Goal: Use online tool/utility

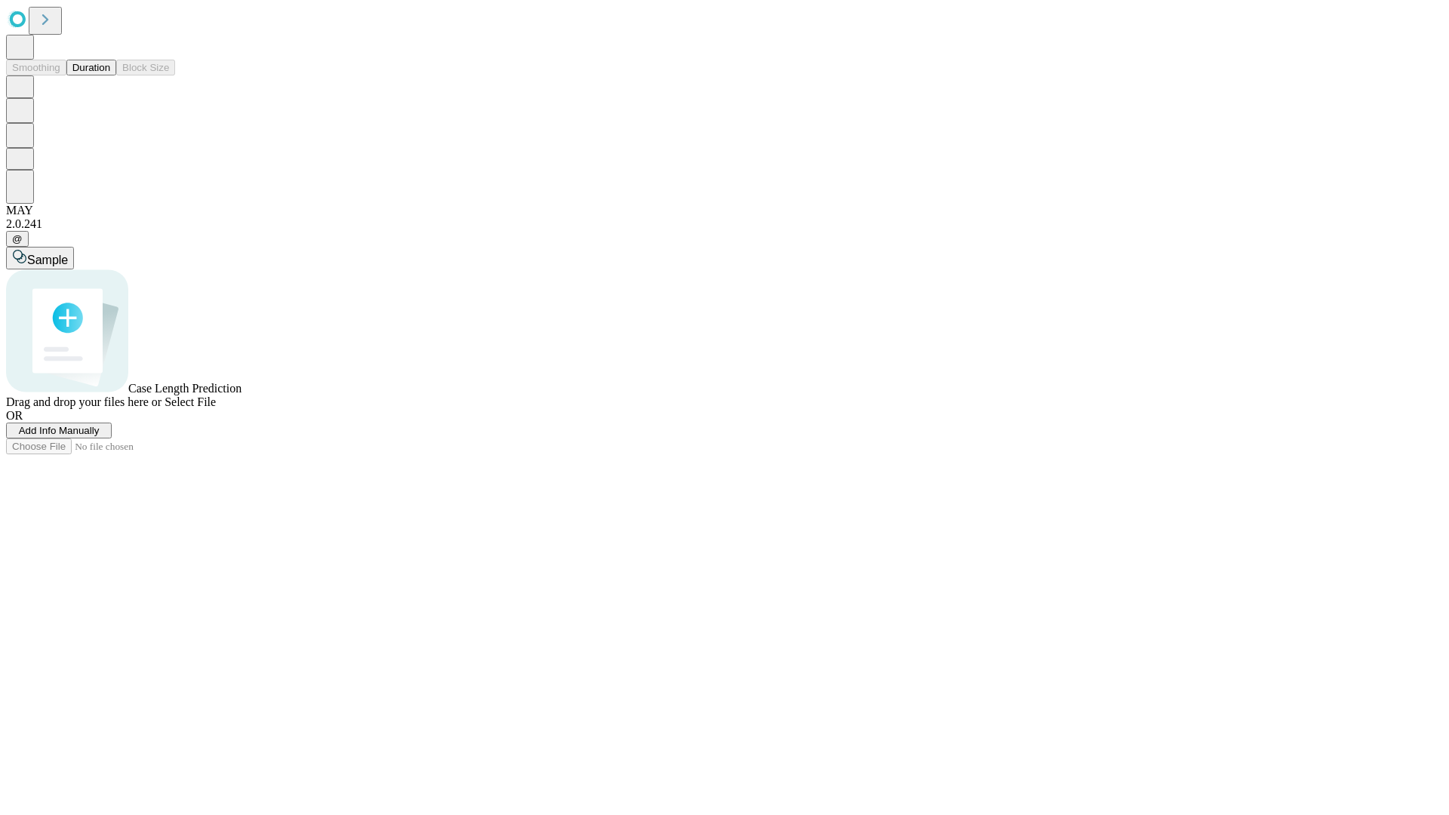
click at [110, 75] on button "Duration" at bounding box center [91, 68] width 50 height 16
click at [216, 408] on span "Select File" at bounding box center [189, 401] width 51 height 13
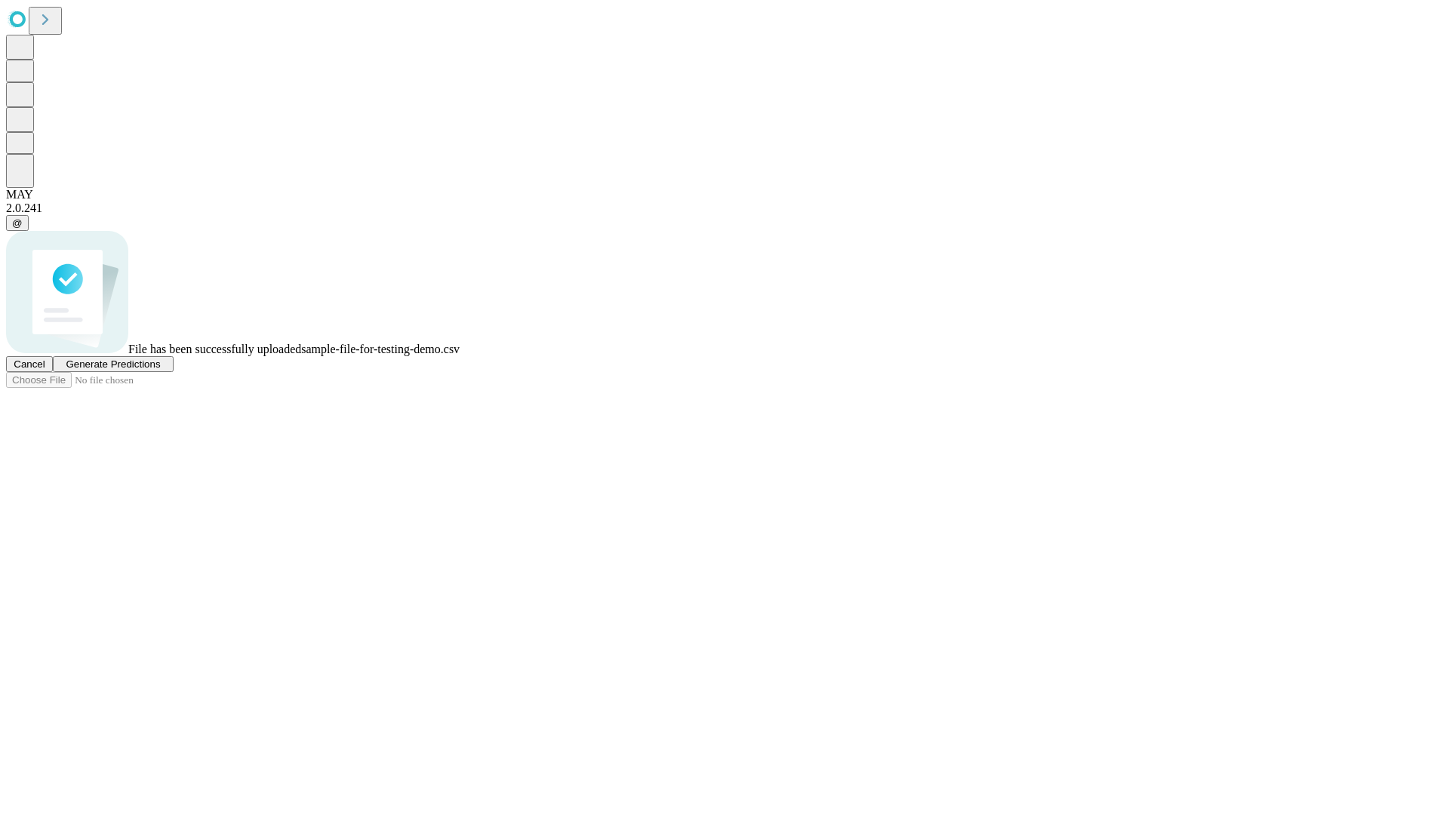
click at [160, 370] on span "Generate Predictions" at bounding box center [113, 363] width 94 height 11
